Goal: Task Accomplishment & Management: Manage account settings

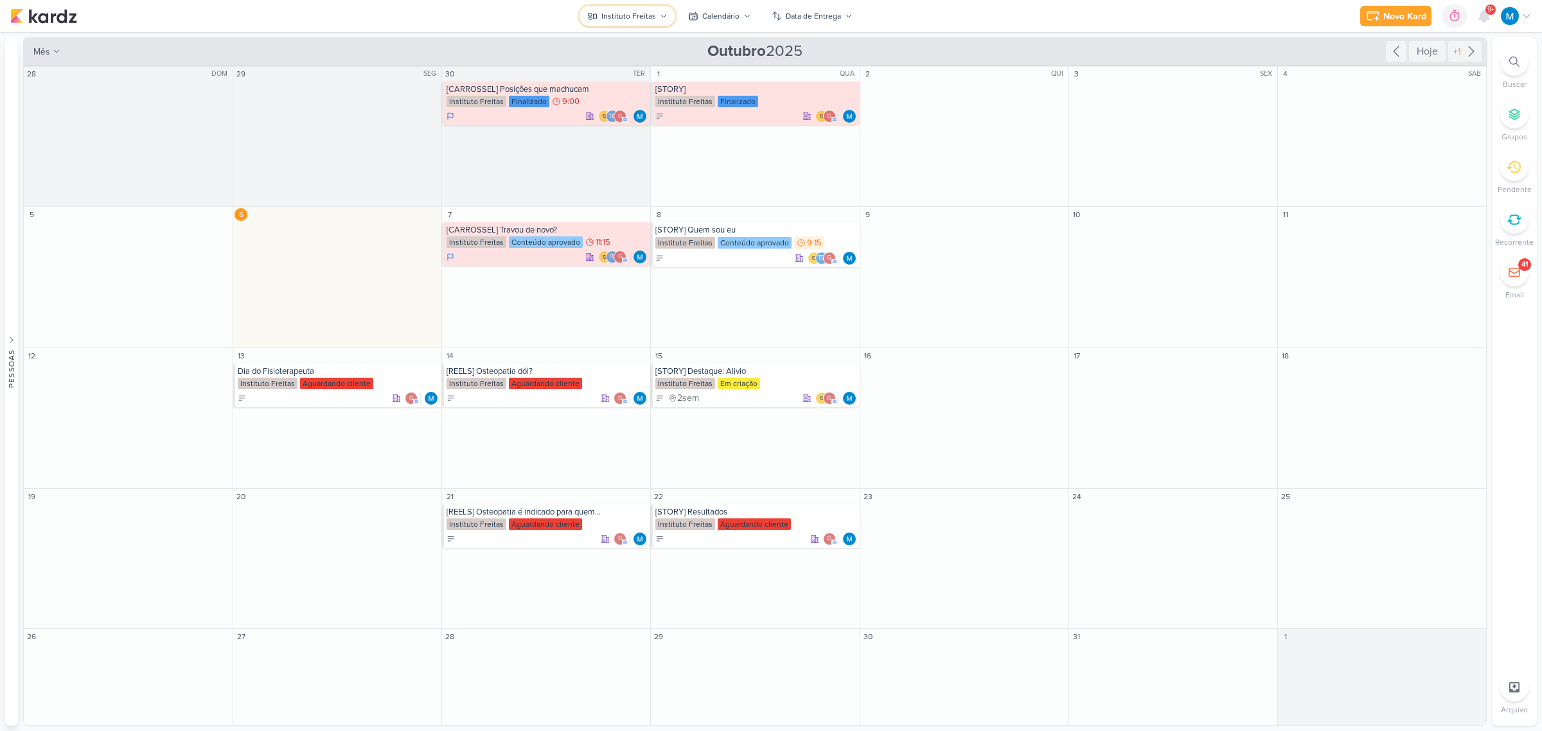
click at [651, 18] on div "Instituto Freitas" at bounding box center [628, 16] width 55 height 12
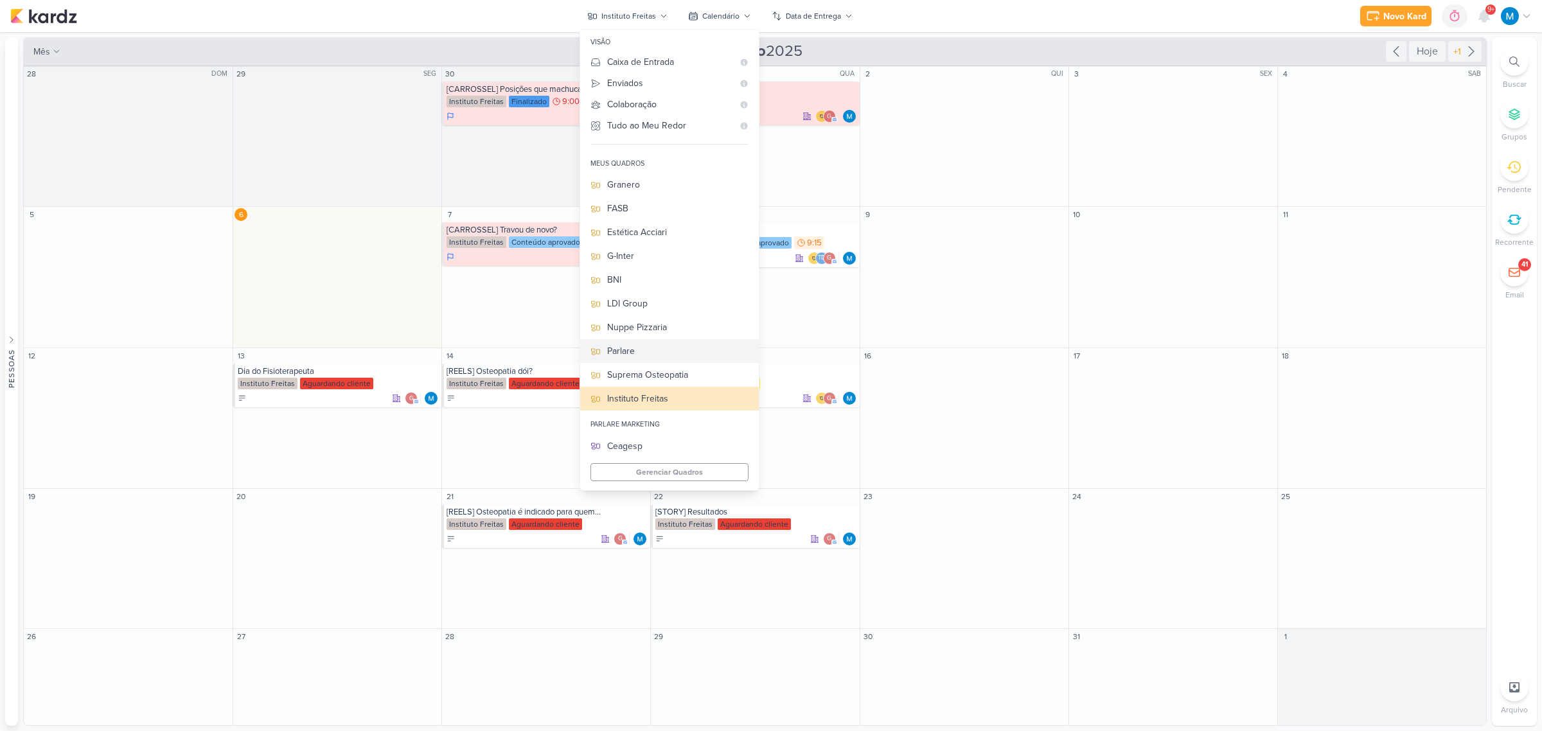
click at [633, 350] on div "Parlare" at bounding box center [677, 350] width 141 height 13
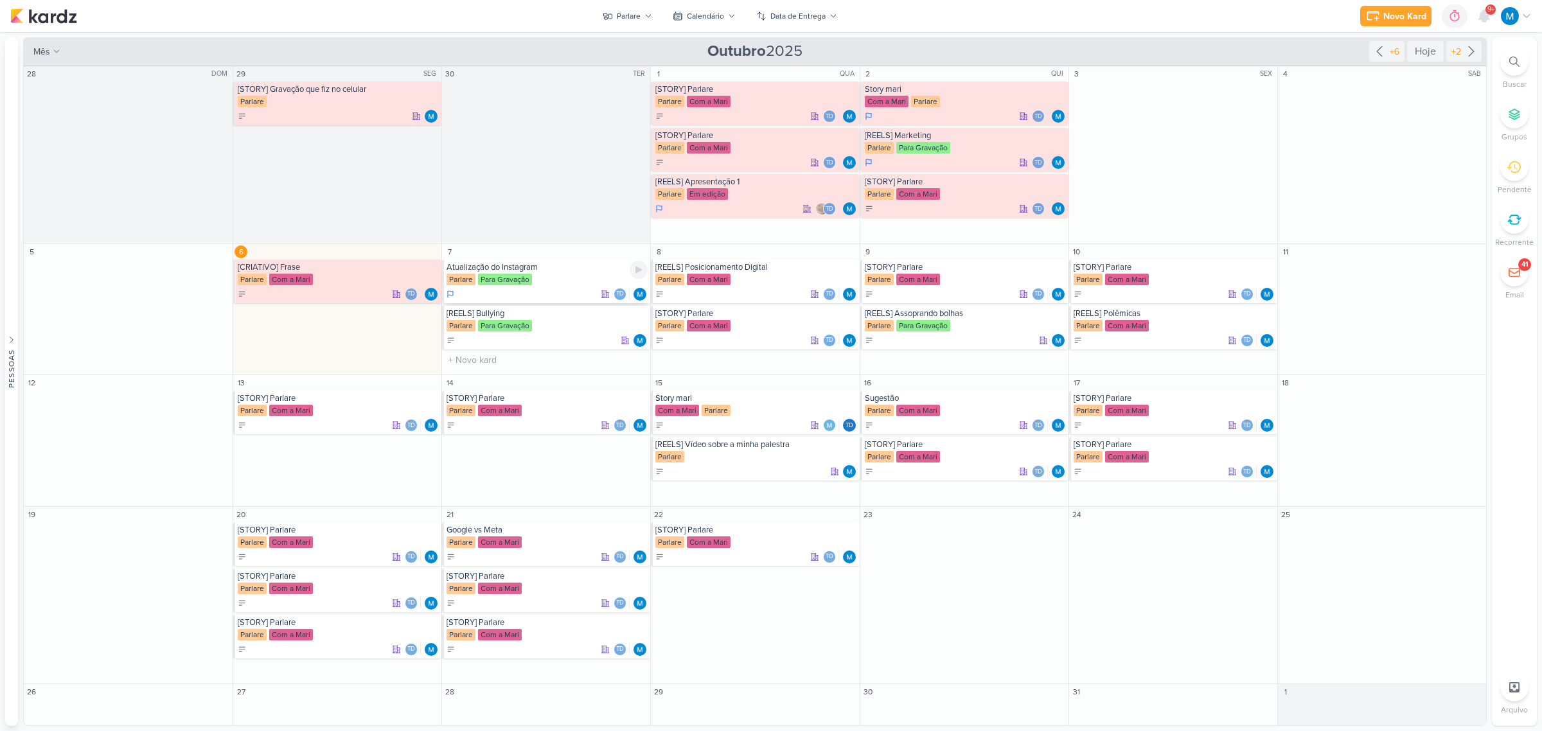
click at [538, 268] on div "Atualização do Instagram" at bounding box center [546, 267] width 201 height 10
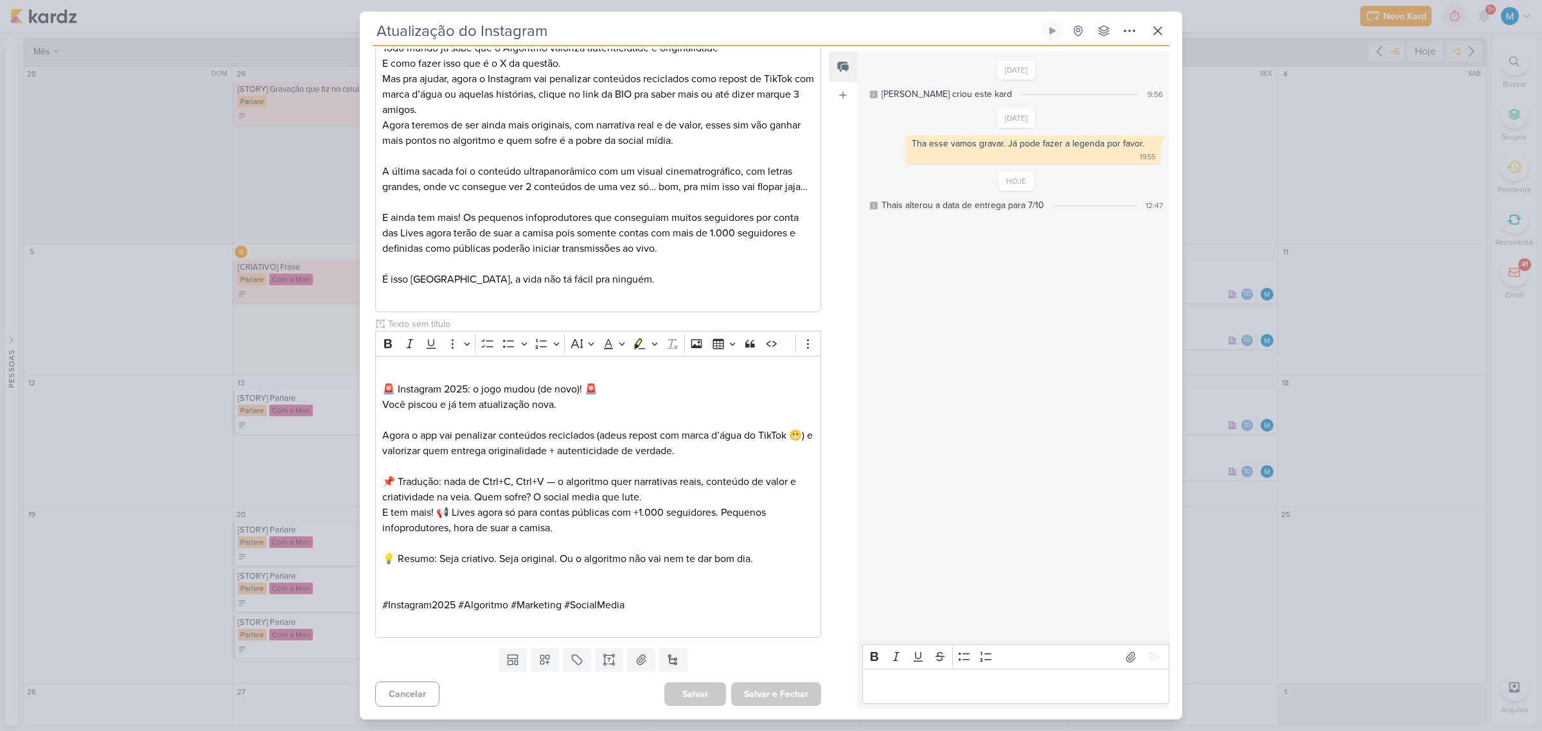
scroll to position [278, 0]
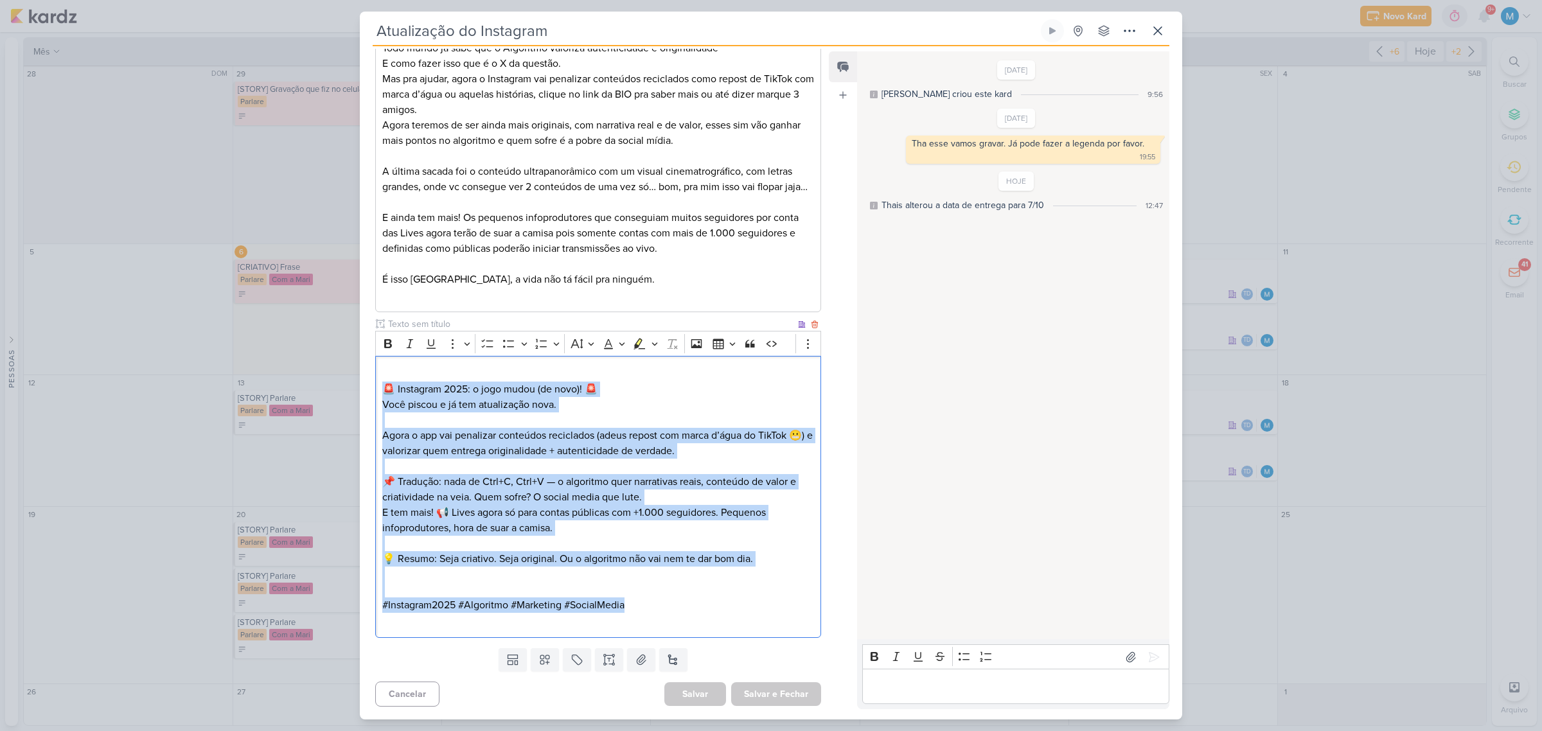
drag, startPoint x: 628, startPoint y: 603, endPoint x: 380, endPoint y: 392, distance: 325.0
click at [380, 392] on div "🚨 Instagram 2025: o jogo mudou (de novo)! 🚨 Você piscou e já tem atualização no…" at bounding box center [598, 497] width 446 height 282
copy div "🚨 Instagram 2025: o jogo mudou (de novo)! 🚨 Você piscou e já tem atualização no…"
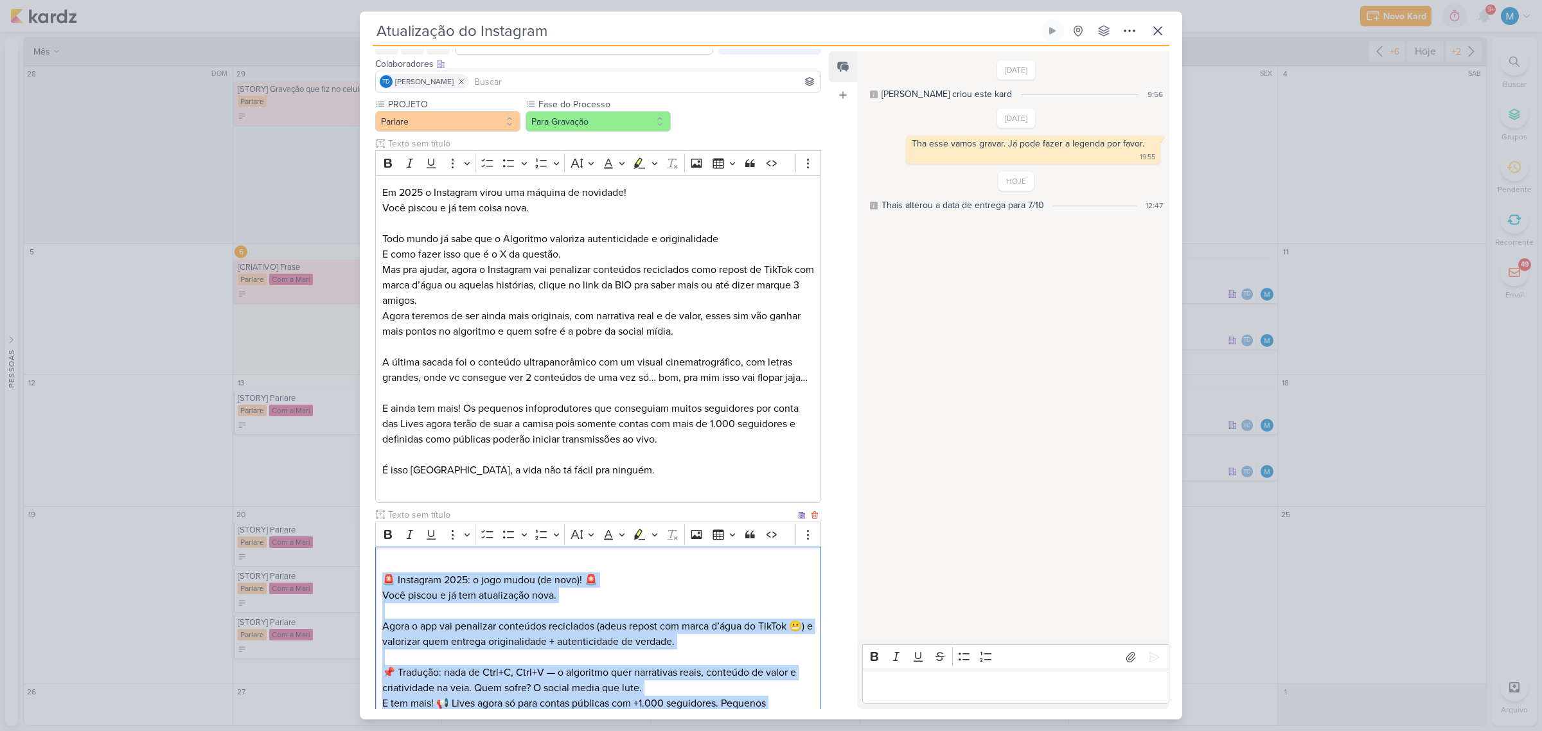
scroll to position [0, 0]
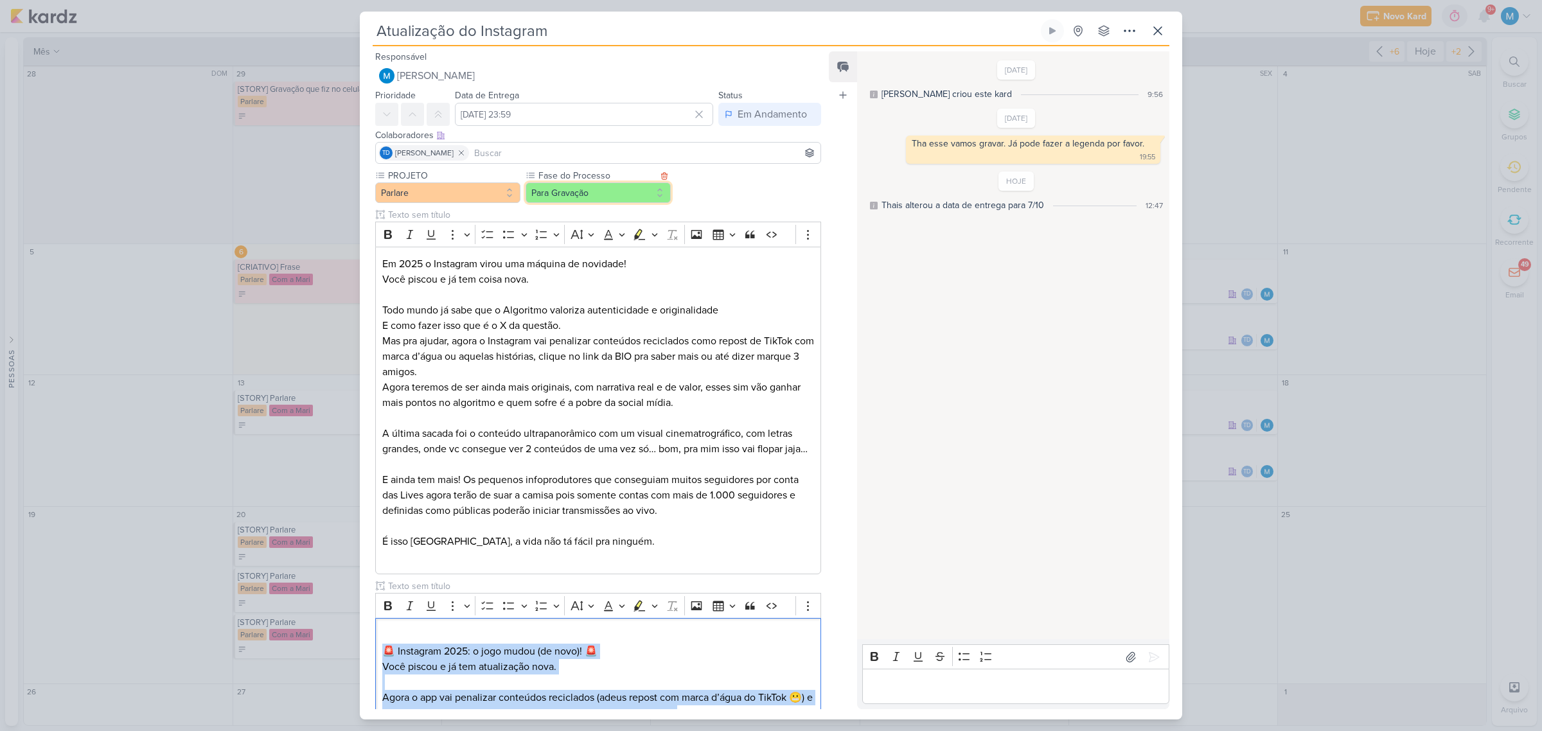
click at [594, 193] on button "Para Gravação" at bounding box center [597, 192] width 145 height 21
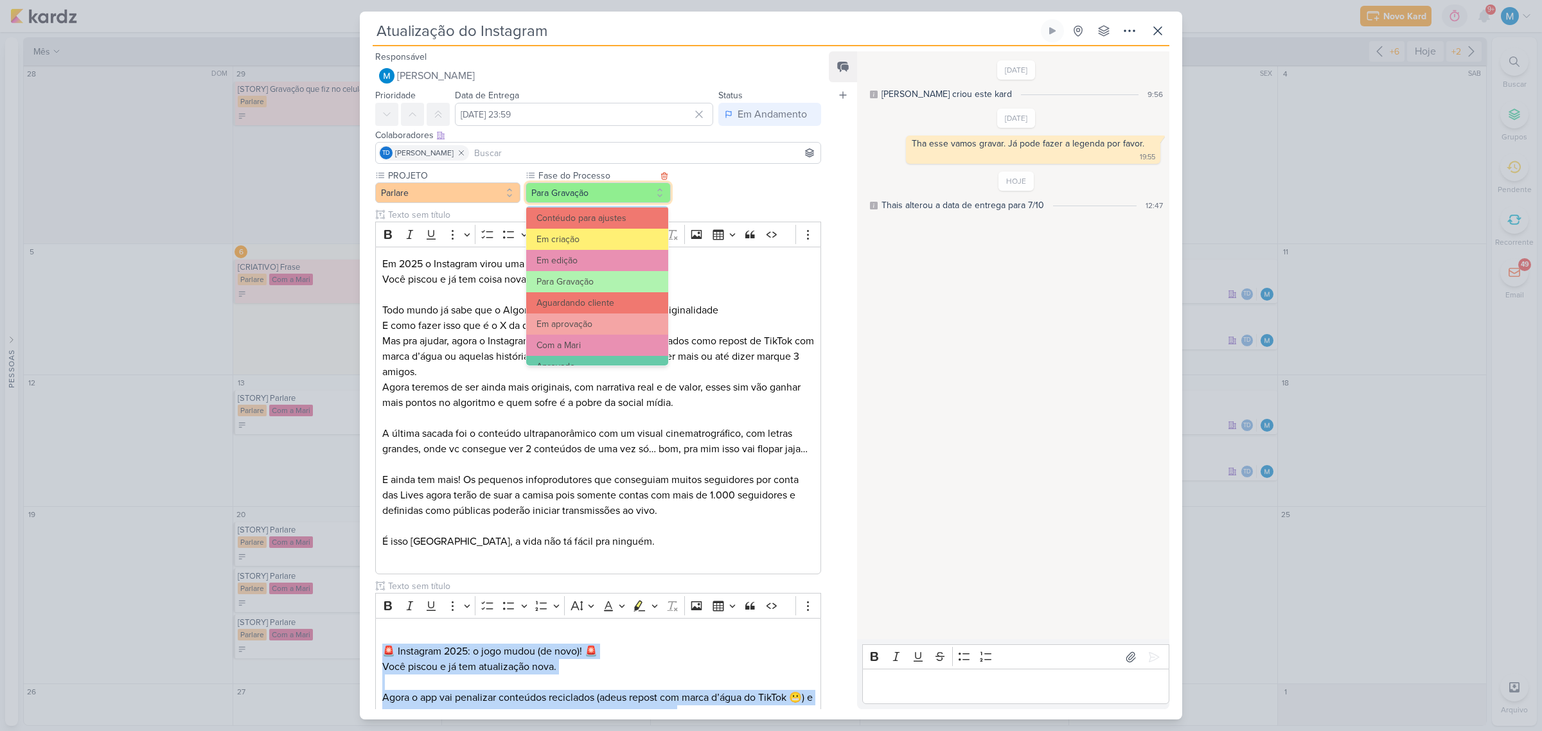
scroll to position [124, 0]
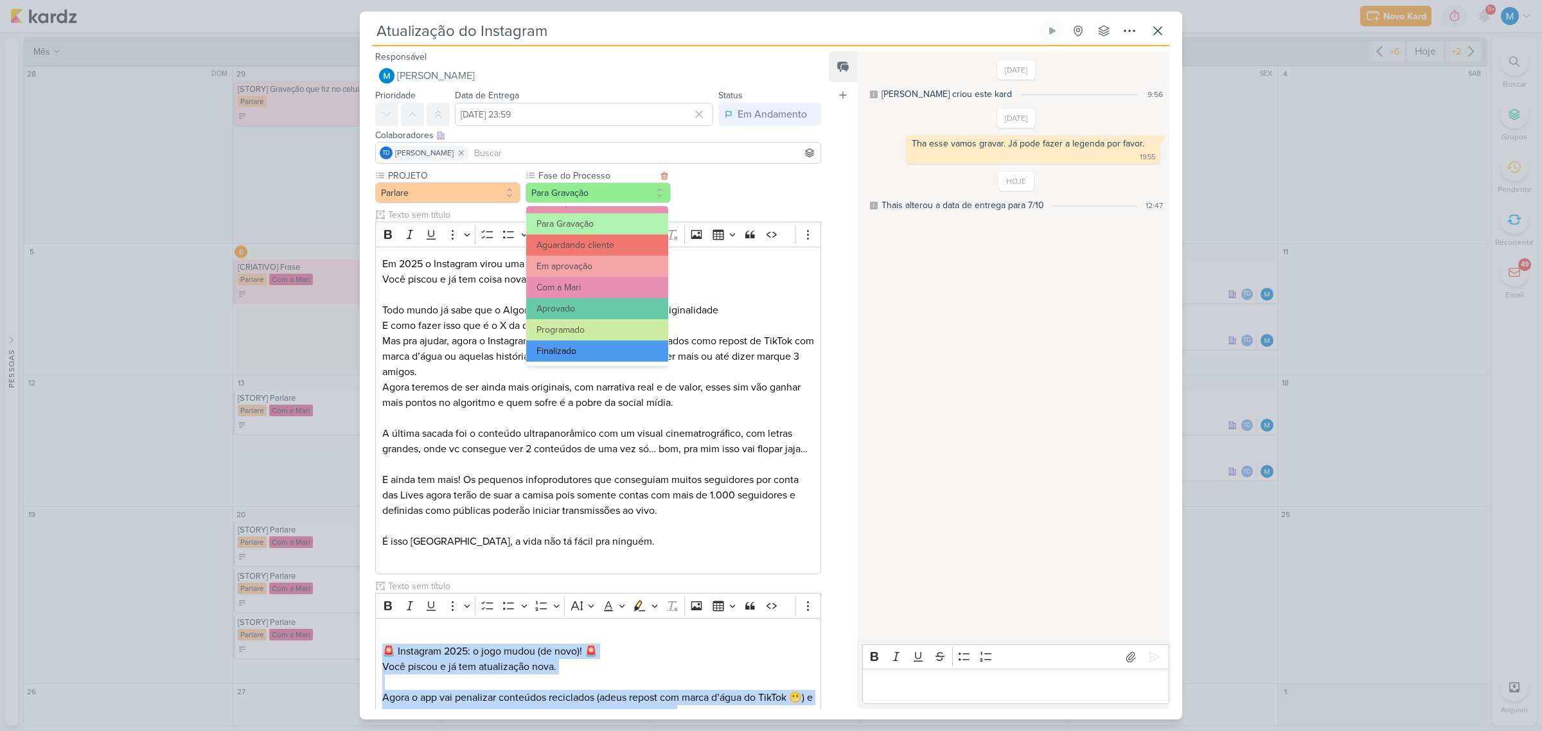
click at [592, 345] on button "Finalizado" at bounding box center [597, 350] width 142 height 21
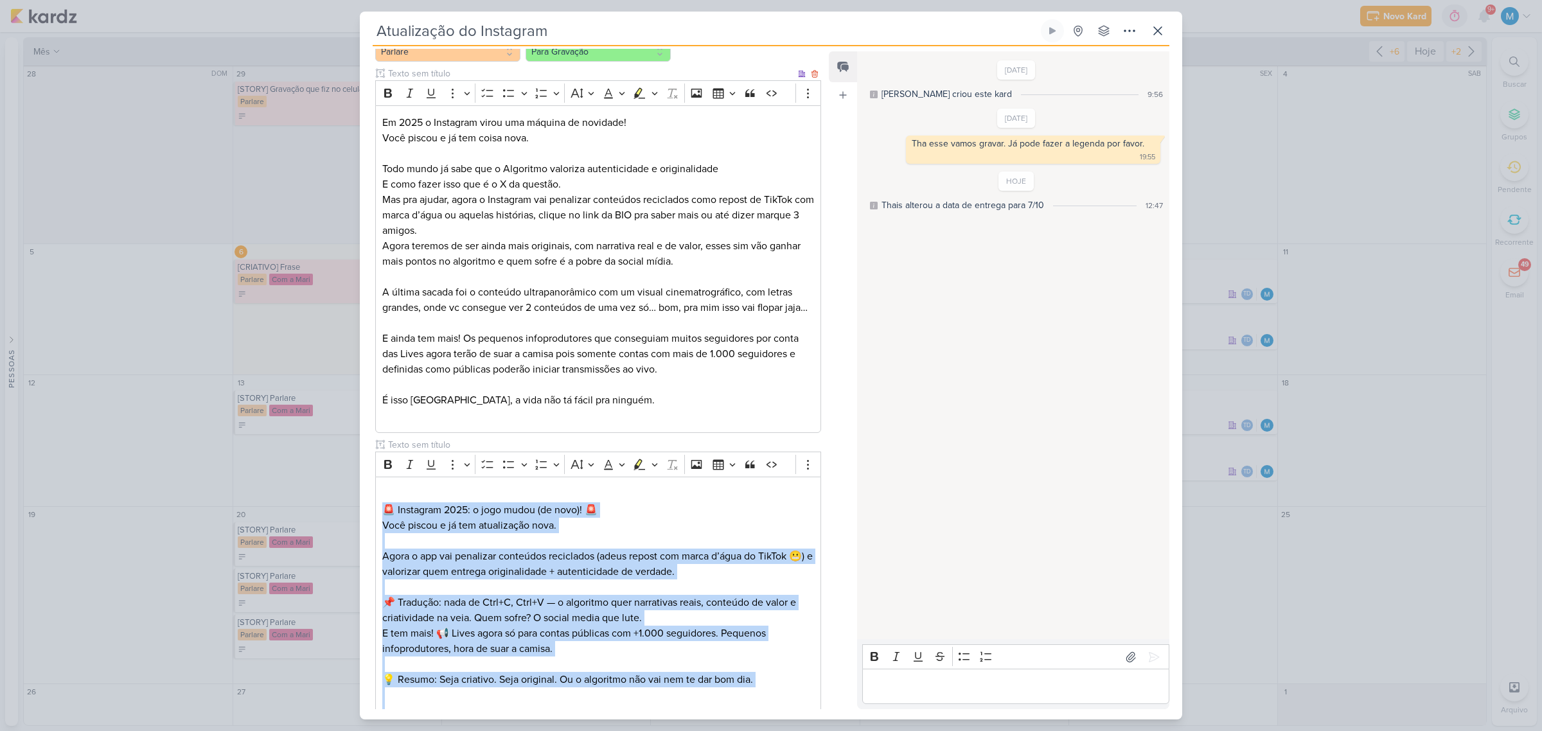
scroll to position [278, 0]
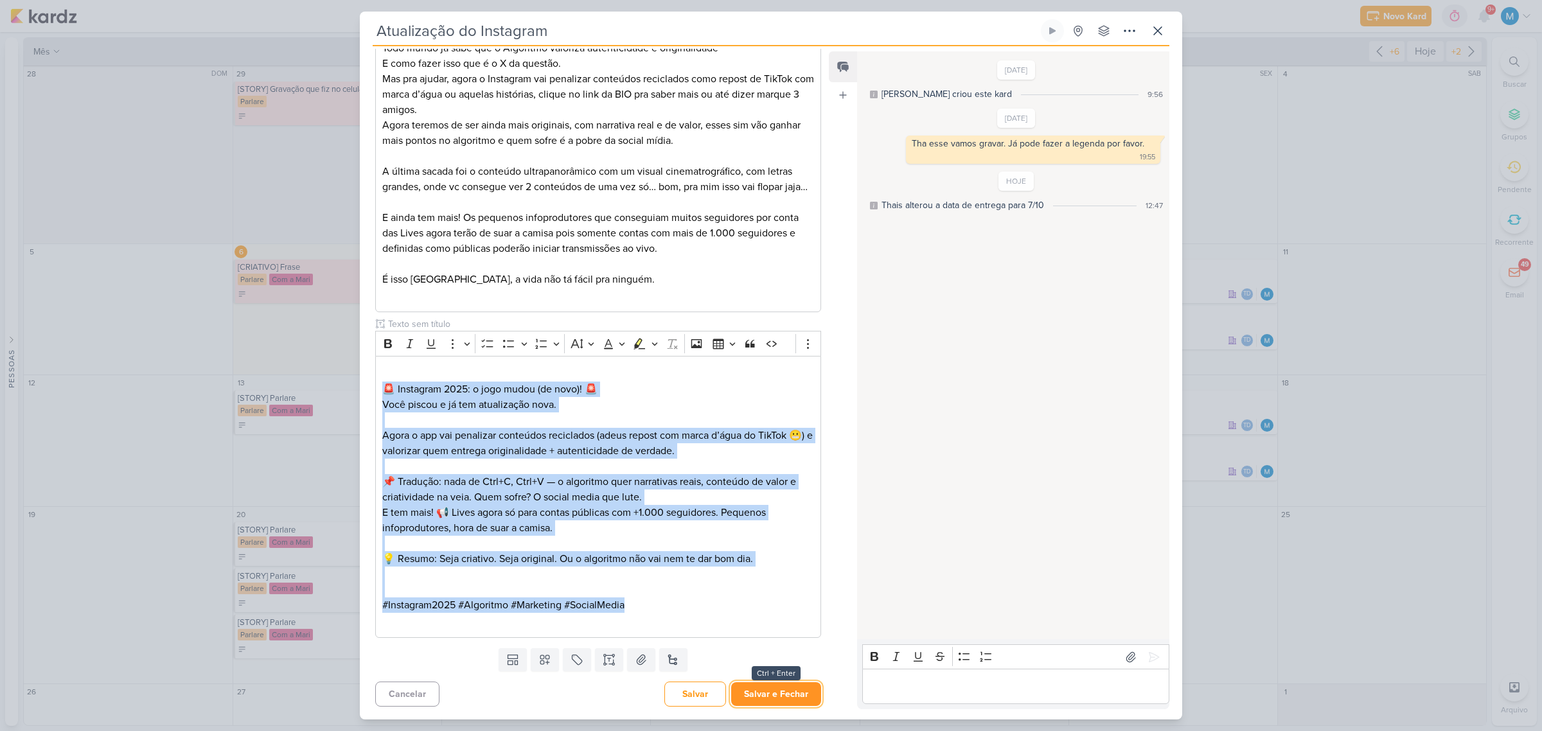
click at [798, 457] on button "Salvar e Fechar" at bounding box center [776, 694] width 90 height 24
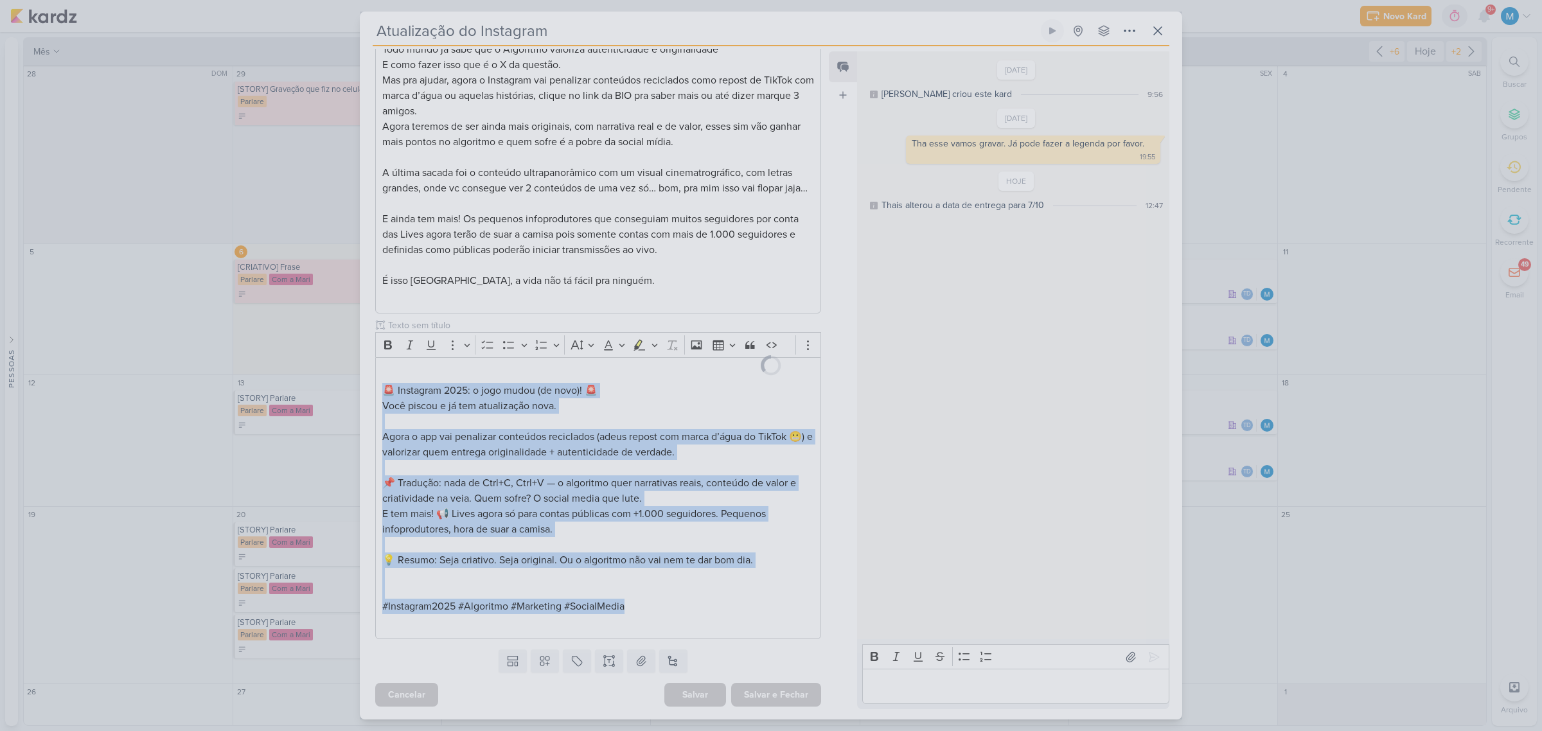
scroll to position [276, 0]
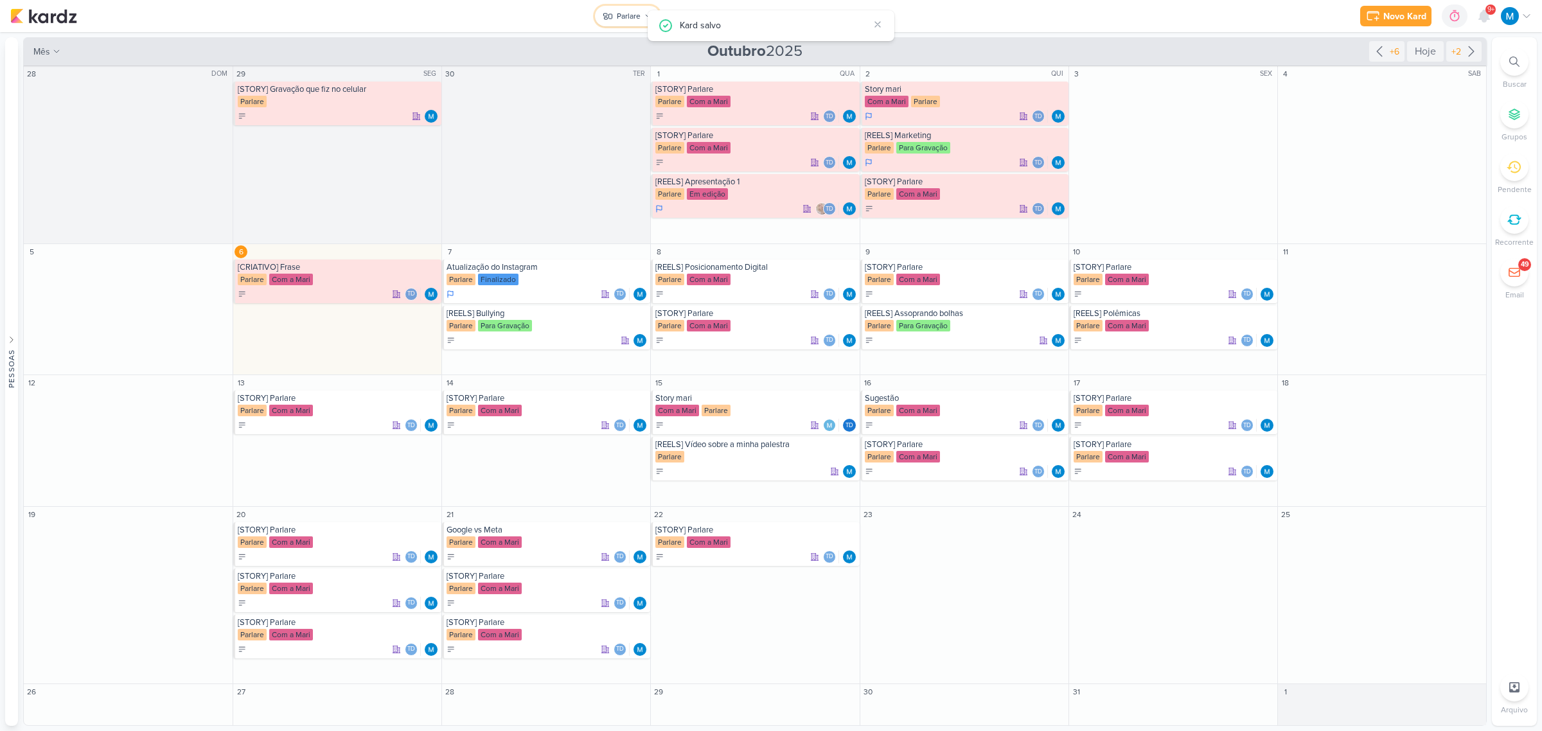
click at [617, 17] on div "Parlare" at bounding box center [629, 16] width 24 height 12
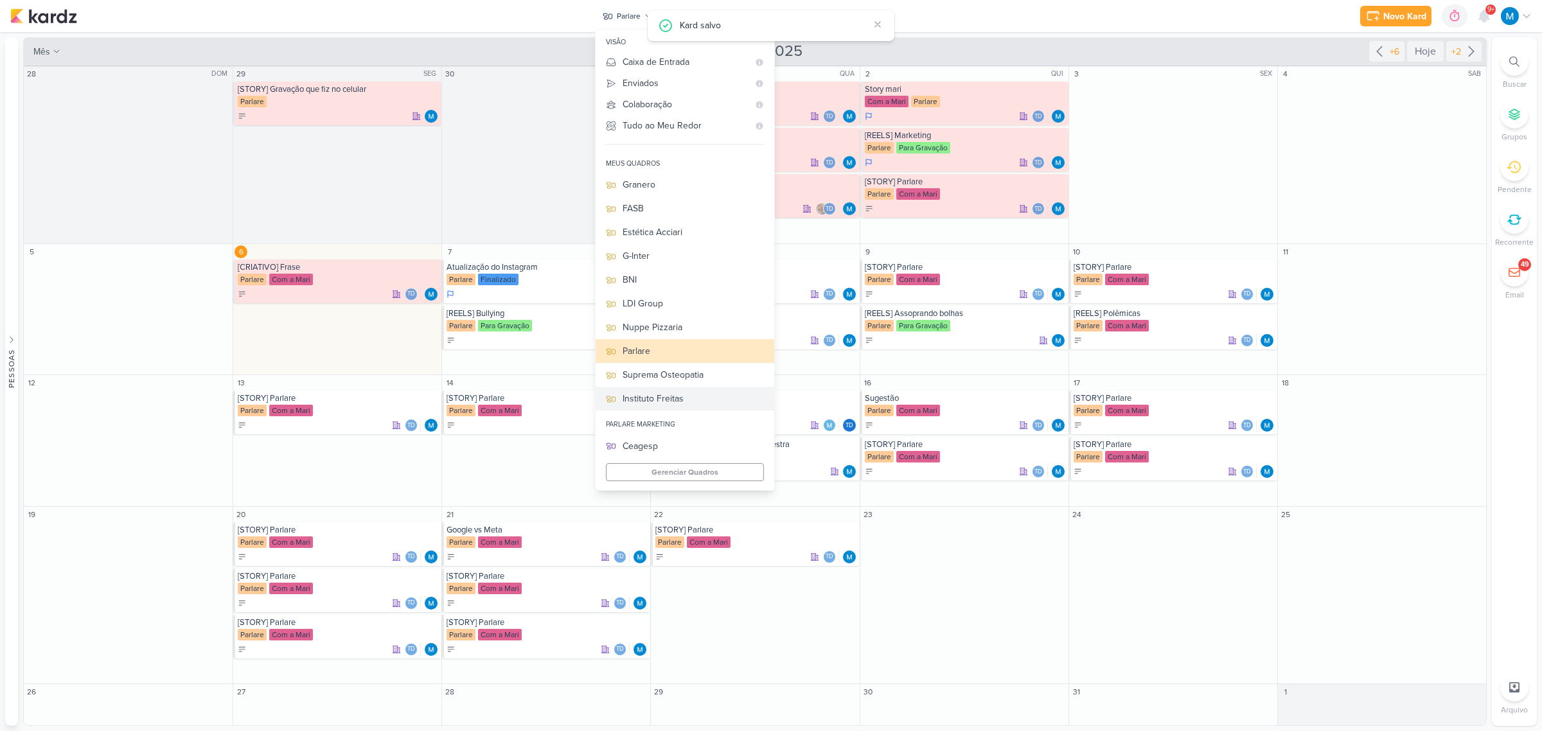
click at [670, 390] on button "Instituto Freitas" at bounding box center [684, 399] width 179 height 24
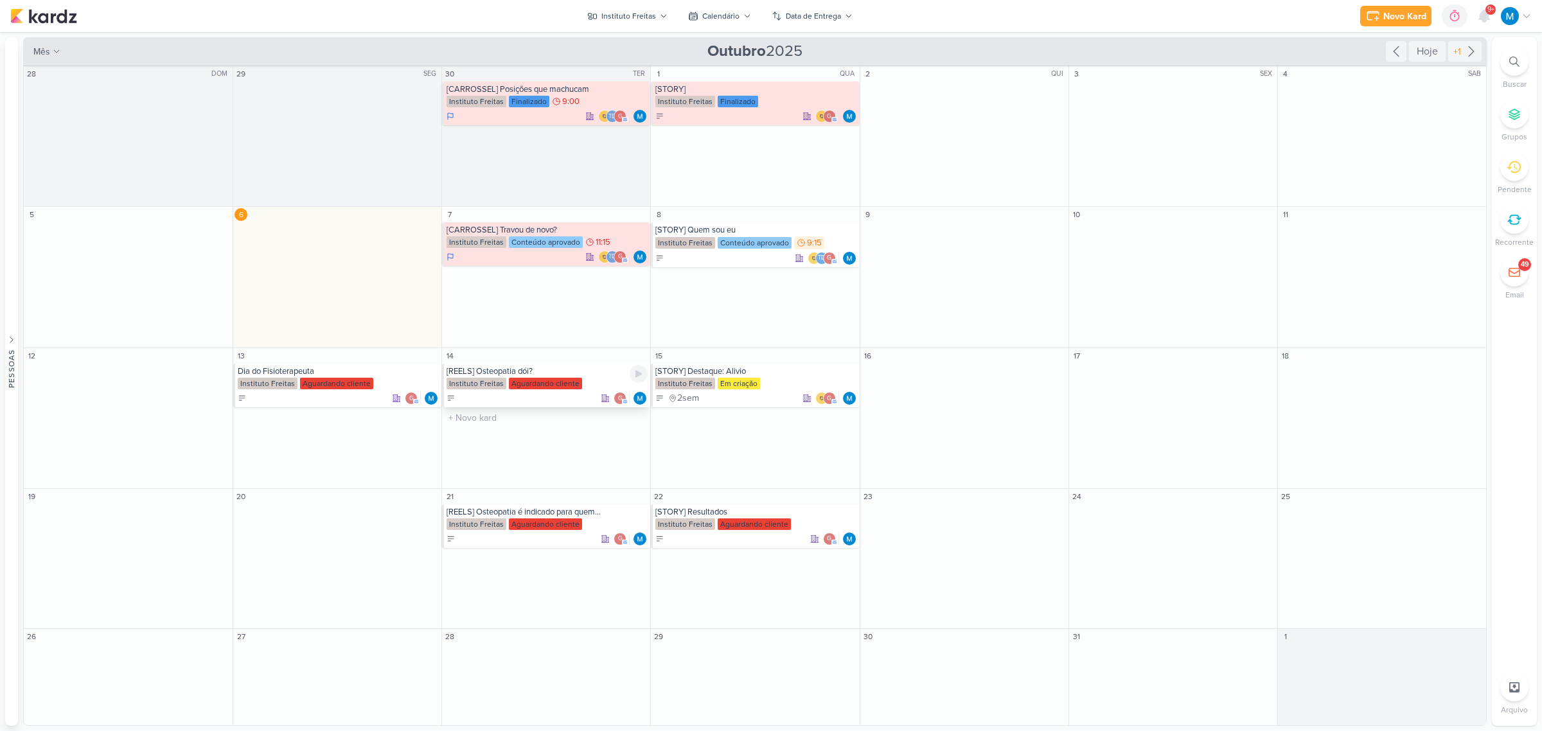
click at [502, 371] on div "[REELS] Osteopatia dói?" at bounding box center [546, 371] width 201 height 10
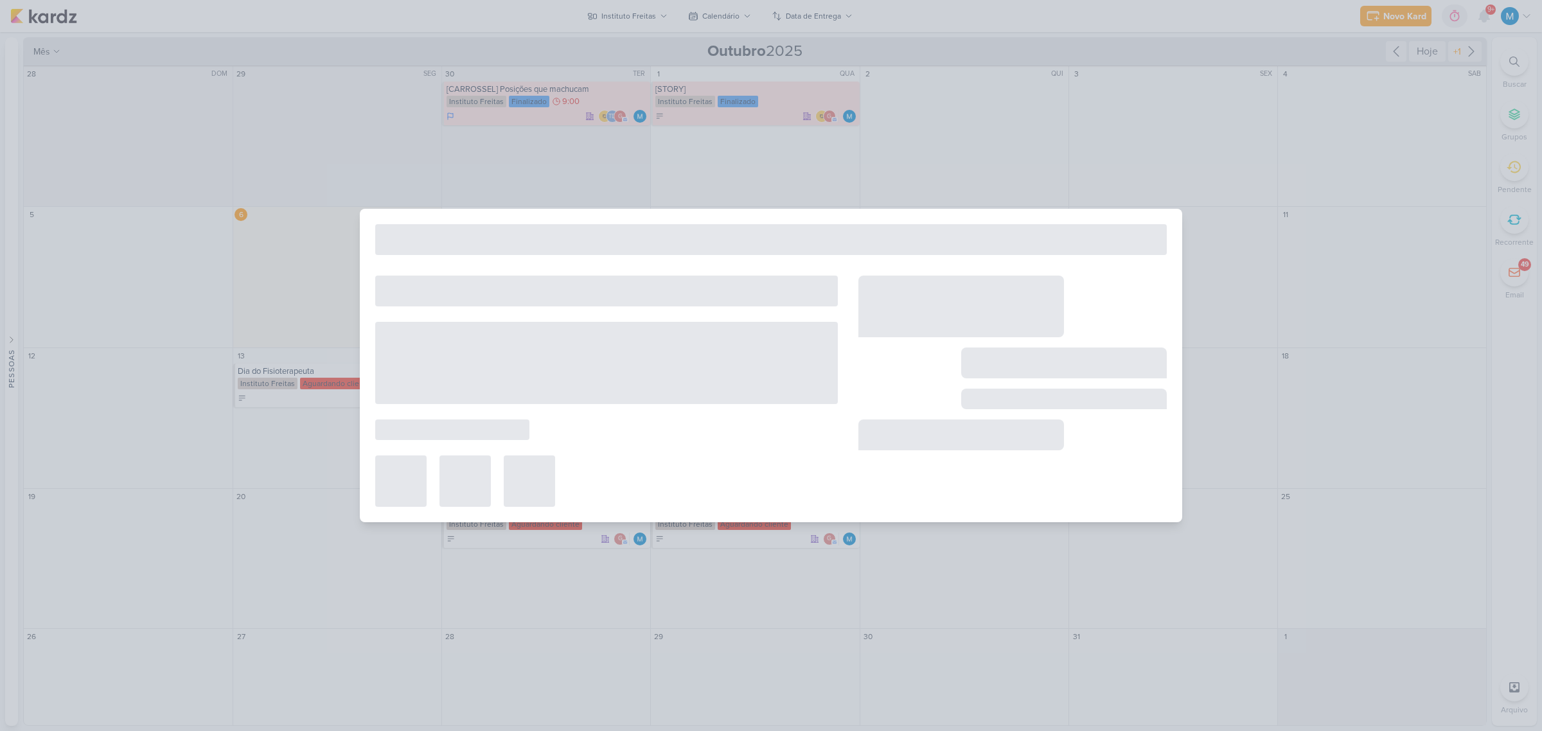
type input "[REELS] Osteopatia dói?"
type input "[DATE] 23:59"
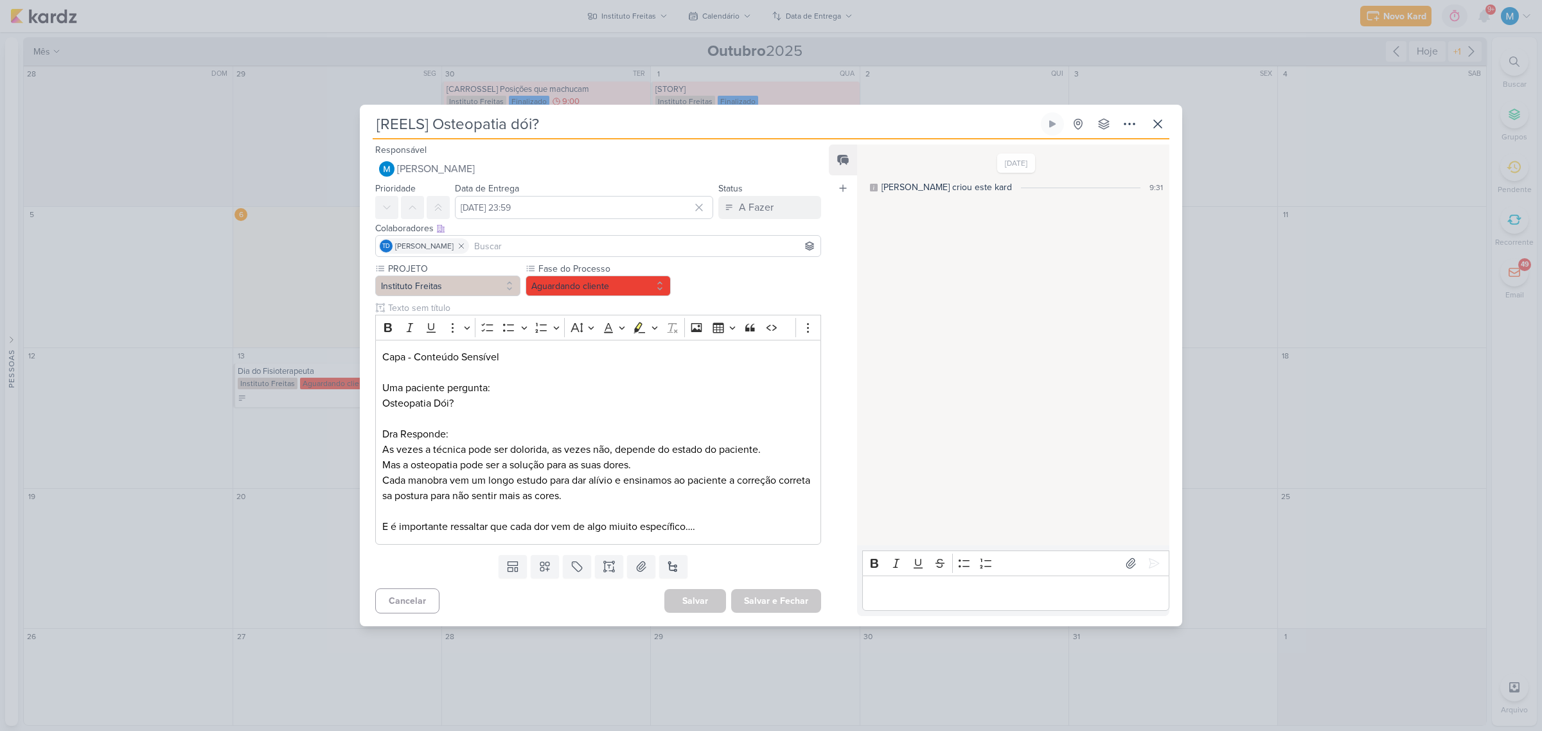
scroll to position [0, 0]
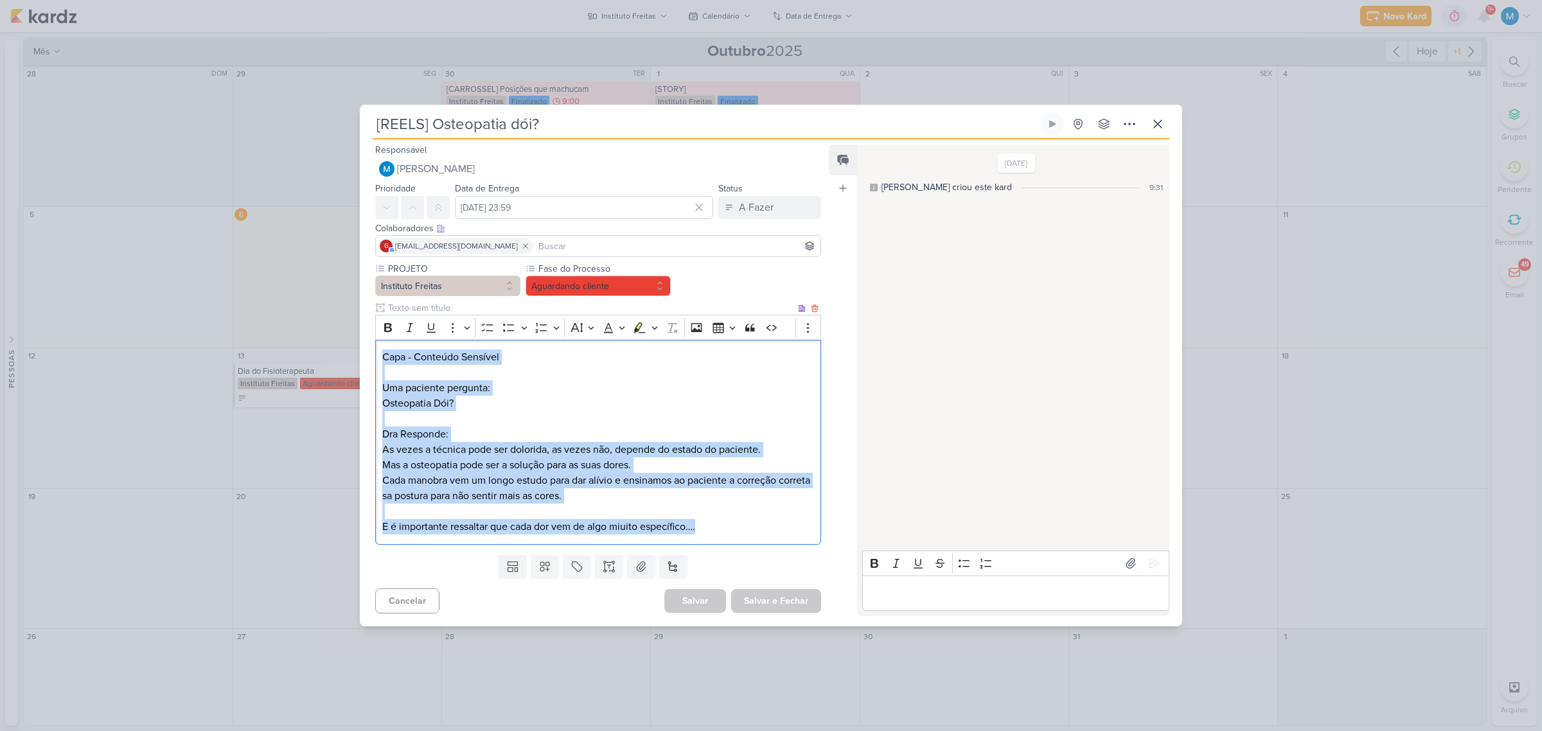
drag, startPoint x: 382, startPoint y: 358, endPoint x: 713, endPoint y: 524, distance: 370.3
click at [713, 457] on div "Capa - Conteúdo Sensível Uma paciente pergunta: Osteopatia Dói? Dra Responde: A…" at bounding box center [598, 442] width 446 height 205
copy div "Capa - Conteúdo Sensível Uma paciente pergunta: Osteopatia Dói? Dra Responde: A…"
click at [1095, 123] on icon at bounding box center [1158, 124] width 8 height 8
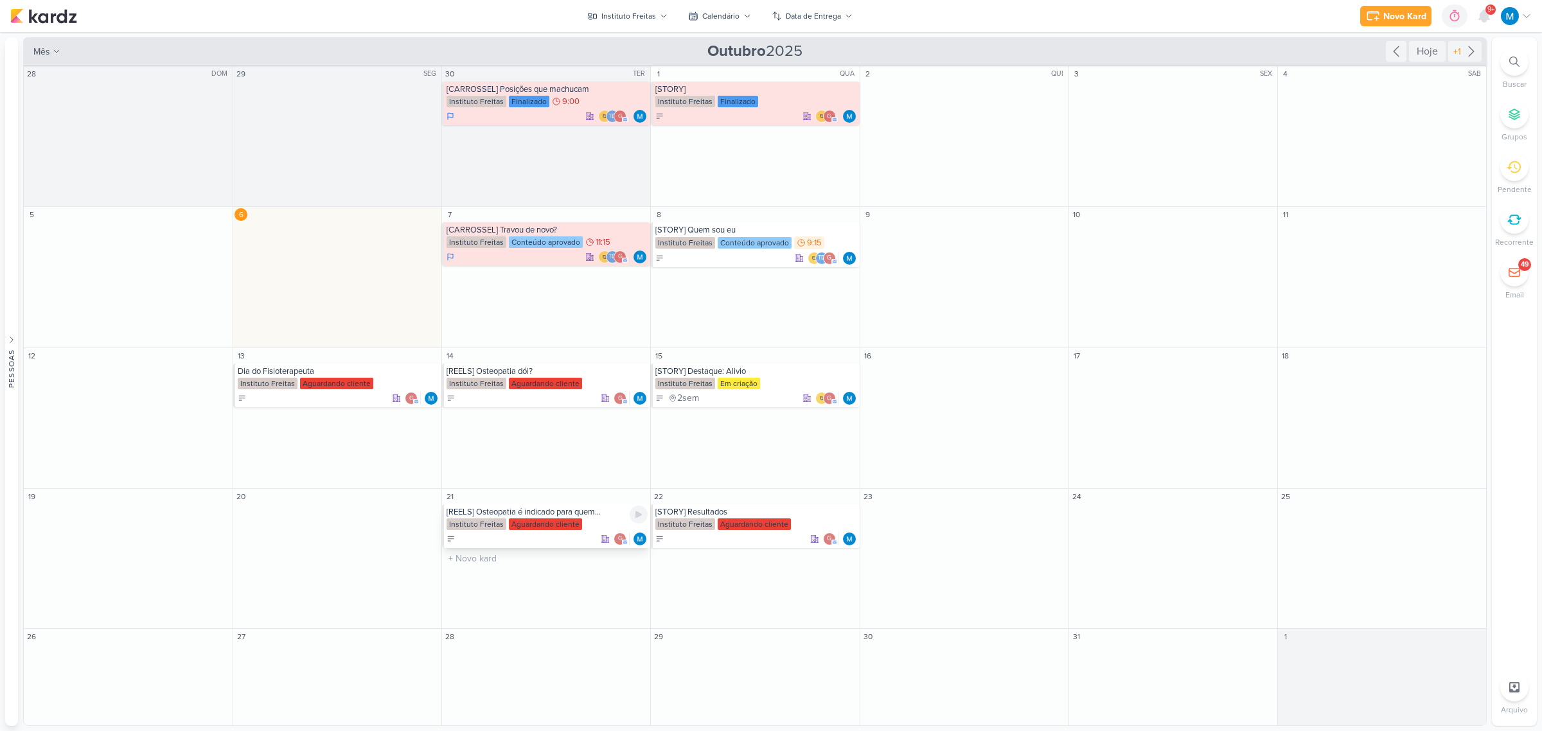
click at [521, 457] on div "[REELS] Osteopatia é indicado para quem..." at bounding box center [546, 512] width 201 height 10
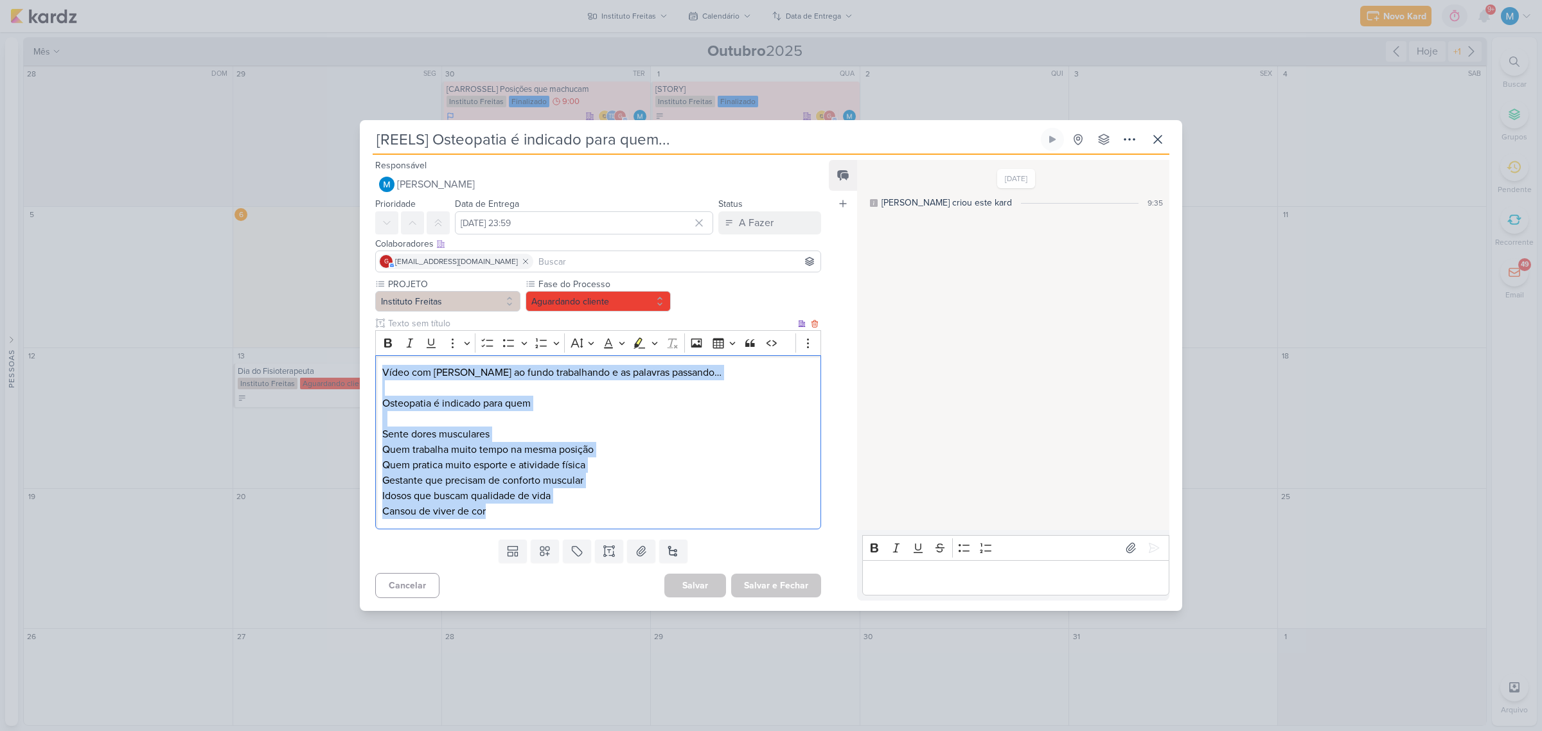
drag, startPoint x: 381, startPoint y: 370, endPoint x: 572, endPoint y: 518, distance: 241.8
click at [572, 457] on div "Vídeo com [PERSON_NAME] ao fundo trabalhando e as palavras passando… Osteopatia…" at bounding box center [598, 442] width 446 height 174
copy div "Vídeo com [PERSON_NAME] ao fundo trabalhando e as palavras passando… Osteopatia…"
click at [1095, 137] on icon at bounding box center [1157, 139] width 15 height 15
